Goal: Transaction & Acquisition: Purchase product/service

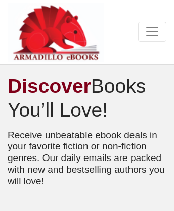
scroll to position [4440, 0]
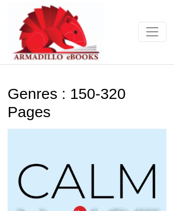
scroll to position [3795, 0]
